Goal: Task Accomplishment & Management: Manage account settings

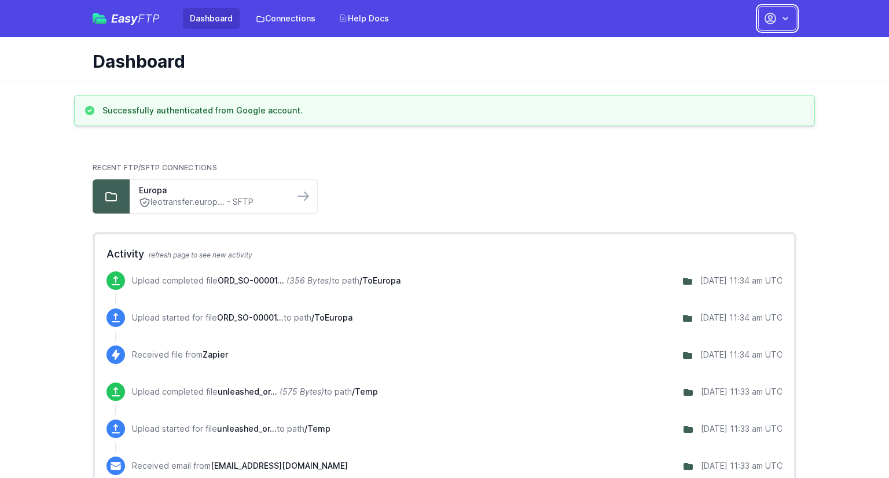
click at [786, 21] on icon "button" at bounding box center [786, 19] width 12 height 12
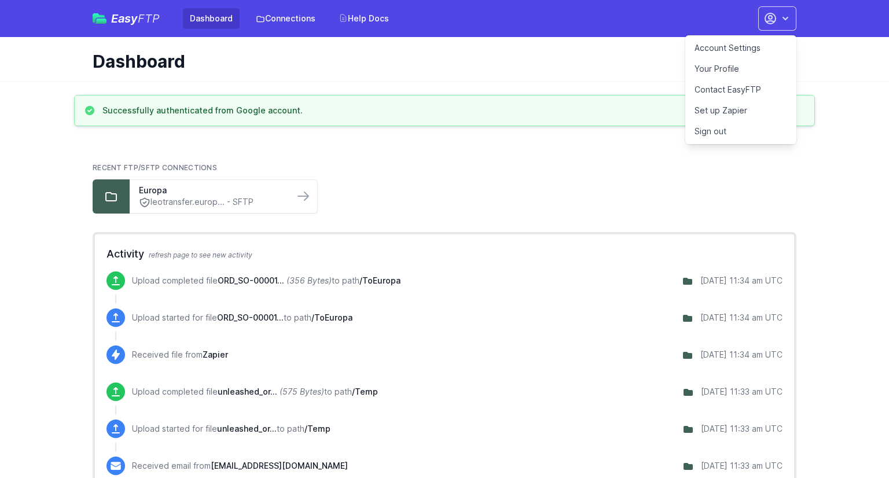
click at [754, 52] on link "Account Settings" at bounding box center [741, 48] width 111 height 21
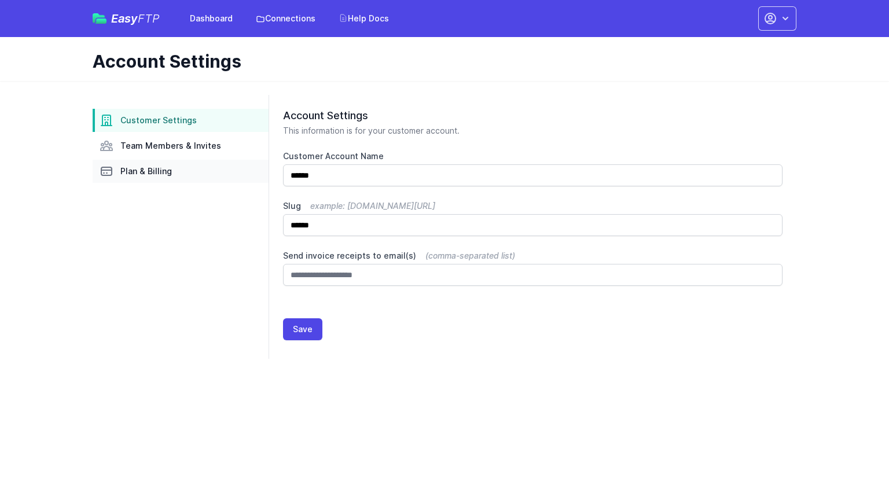
click at [174, 165] on link "Plan & Billing" at bounding box center [181, 171] width 176 height 23
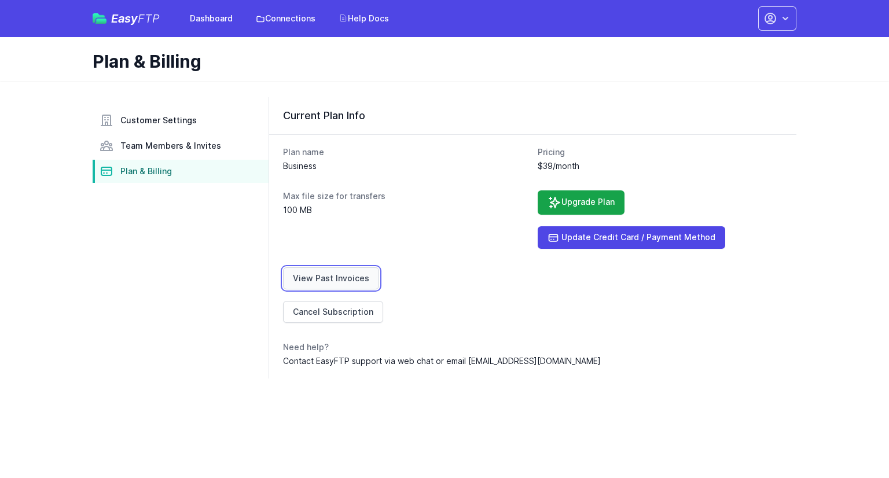
click at [341, 274] on link "View Past Invoices" at bounding box center [331, 279] width 96 height 22
